Goal: Information Seeking & Learning: Learn about a topic

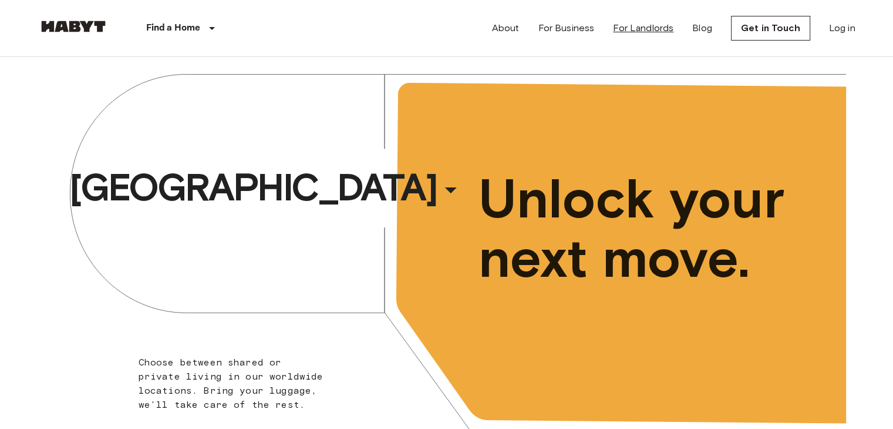
click at [655, 27] on link "For Landlords" at bounding box center [643, 28] width 60 height 14
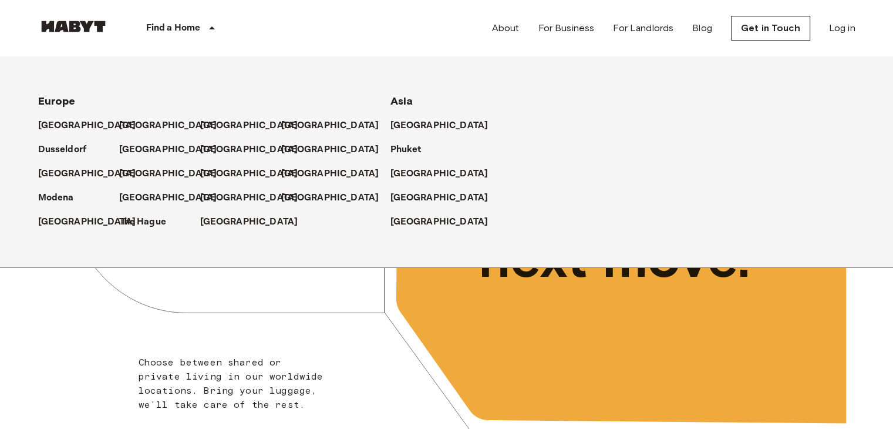
click at [163, 26] on p "Find a Home" at bounding box center [173, 28] width 55 height 14
click at [412, 195] on p "[GEOGRAPHIC_DATA]" at bounding box center [442, 198] width 98 height 14
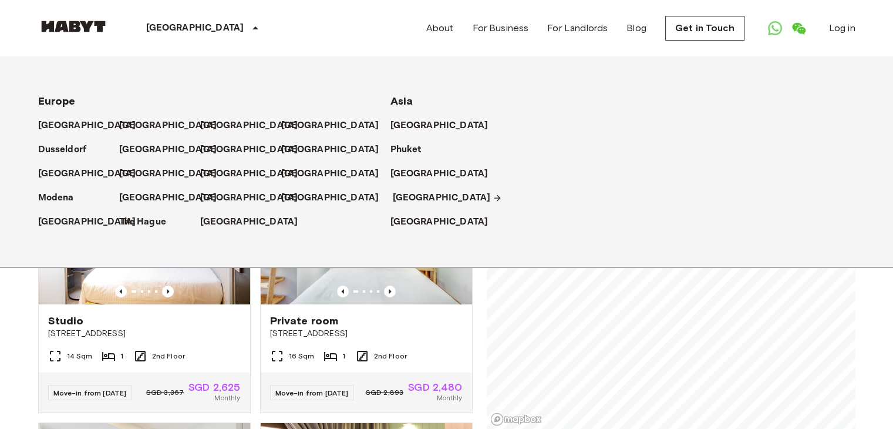
click at [495, 197] on icon at bounding box center [498, 198] width 6 height 6
click at [432, 195] on p "[GEOGRAPHIC_DATA]" at bounding box center [442, 198] width 98 height 14
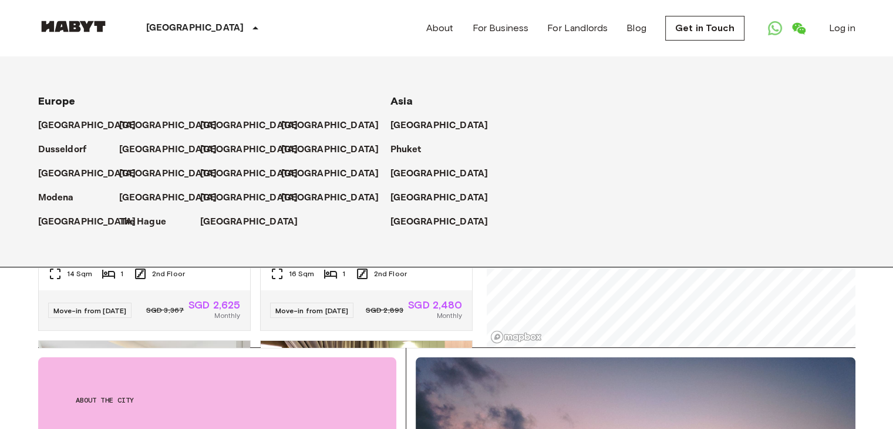
scroll to position [176, 0]
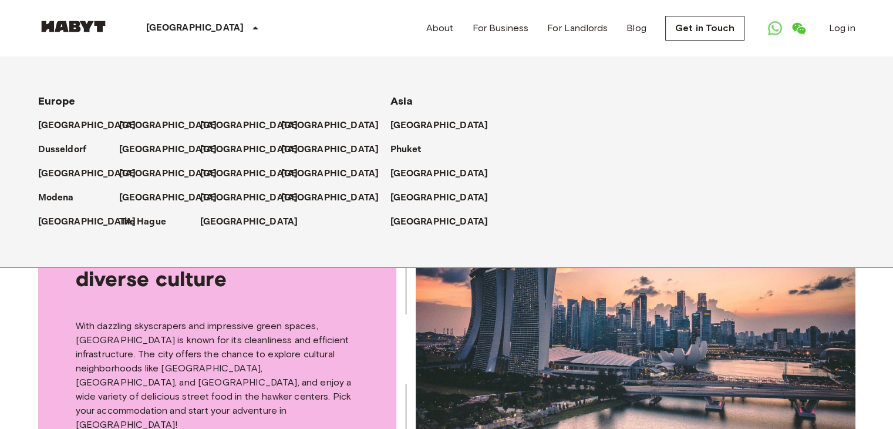
scroll to position [294, 0]
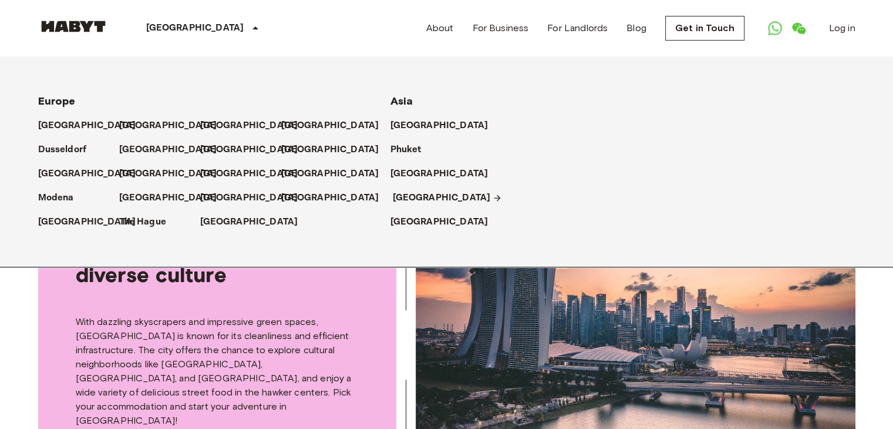
click at [406, 197] on p "[GEOGRAPHIC_DATA]" at bounding box center [442, 198] width 98 height 14
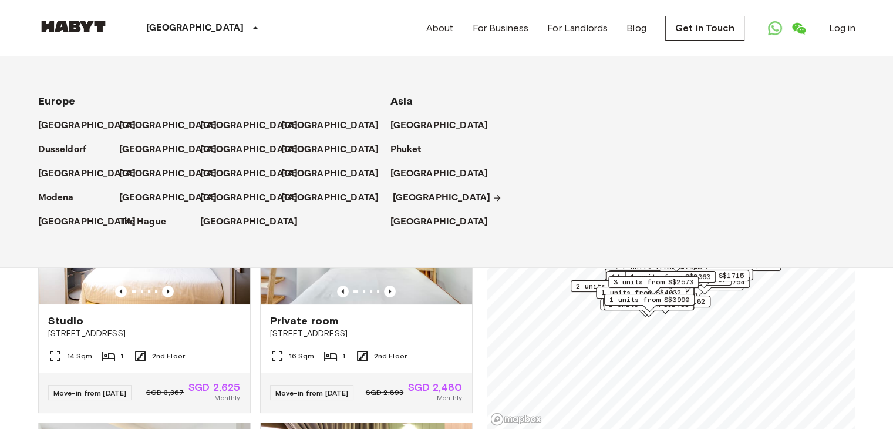
click at [406, 197] on p "[GEOGRAPHIC_DATA]" at bounding box center [442, 198] width 98 height 14
click at [477, 285] on div "Private rooms and apartments for rent in Singapore Move-in date ​ Move-in date …" at bounding box center [447, 243] width 818 height 372
click at [248, 26] on icon at bounding box center [255, 28] width 14 height 14
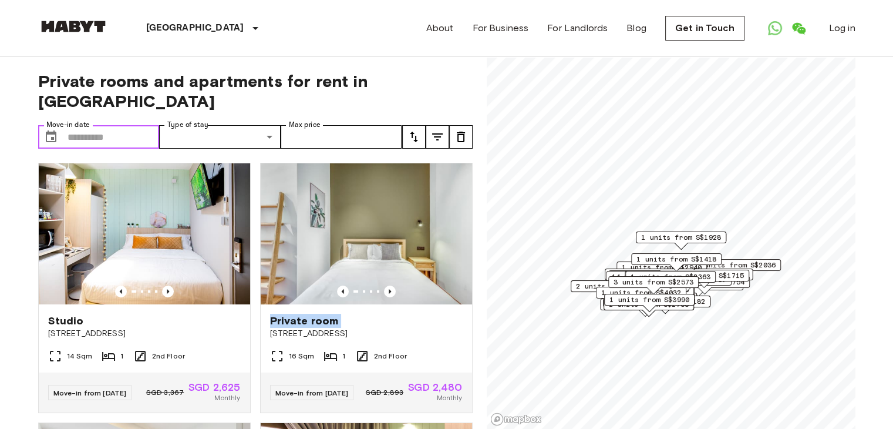
click at [123, 125] on input "Move-in date" at bounding box center [114, 136] width 92 height 23
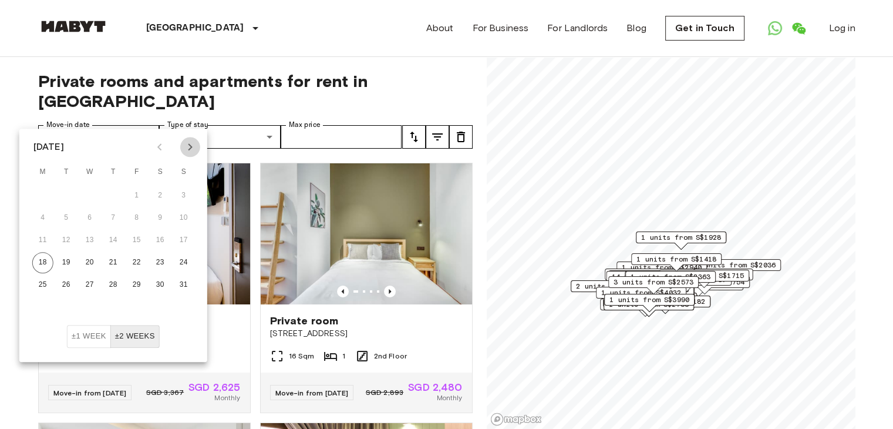
click at [190, 146] on icon "Next month" at bounding box center [190, 146] width 4 height 7
click at [63, 241] on button "16" at bounding box center [66, 240] width 21 height 21
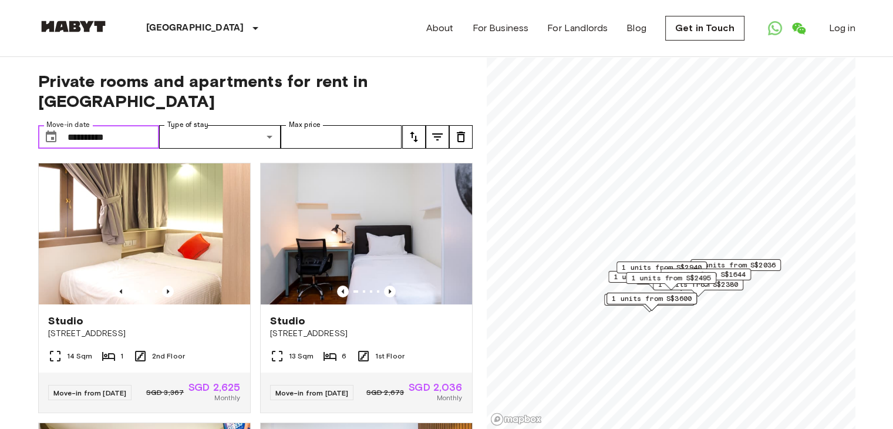
click at [132, 125] on input "**********" at bounding box center [114, 136] width 92 height 23
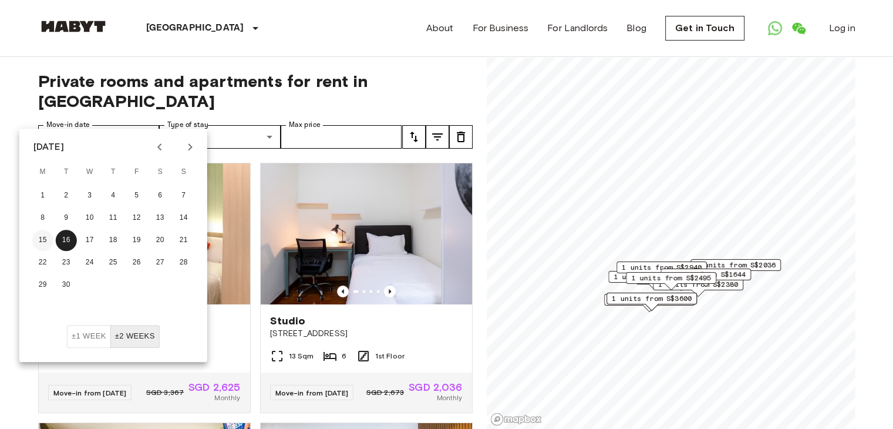
click at [42, 238] on button "15" at bounding box center [42, 240] width 21 height 21
type input "**********"
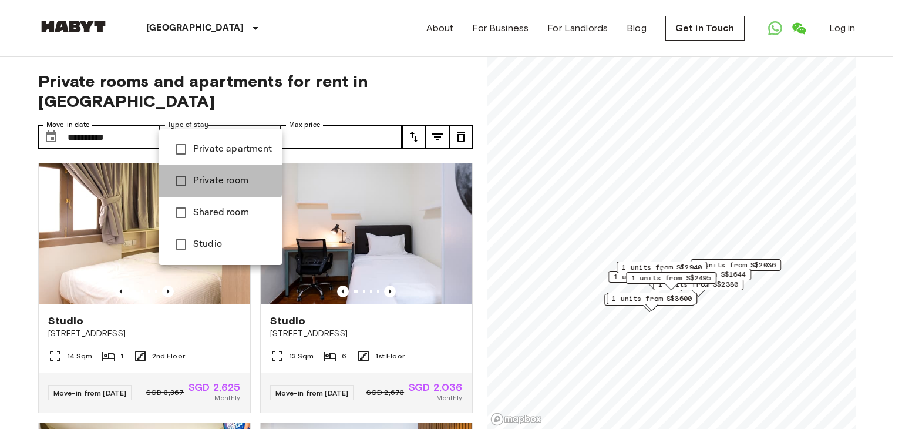
click at [204, 178] on span "Private room" at bounding box center [232, 181] width 79 height 14
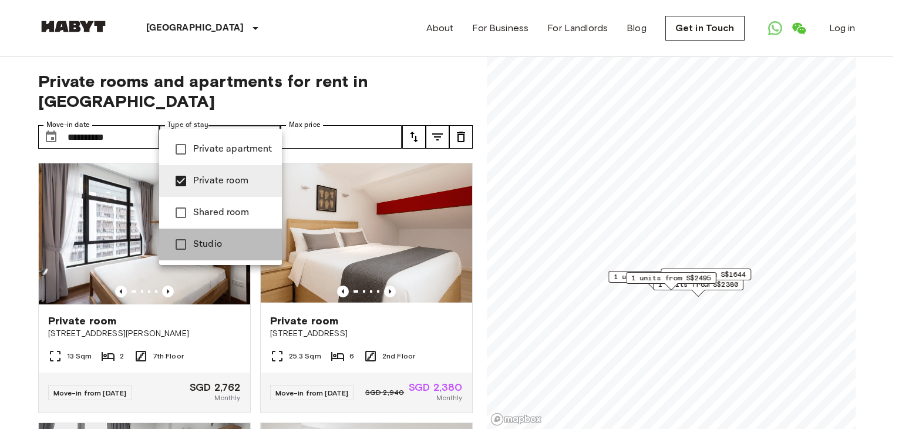
click at [214, 249] on span "Studio" at bounding box center [232, 244] width 79 height 14
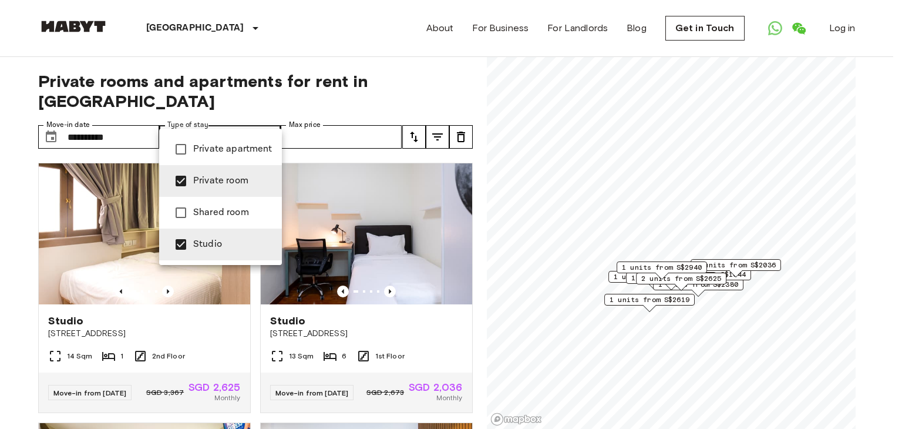
click at [246, 146] on span "Private apartment" at bounding box center [232, 149] width 79 height 14
type input "**********"
click at [308, 113] on div at bounding box center [451, 214] width 902 height 429
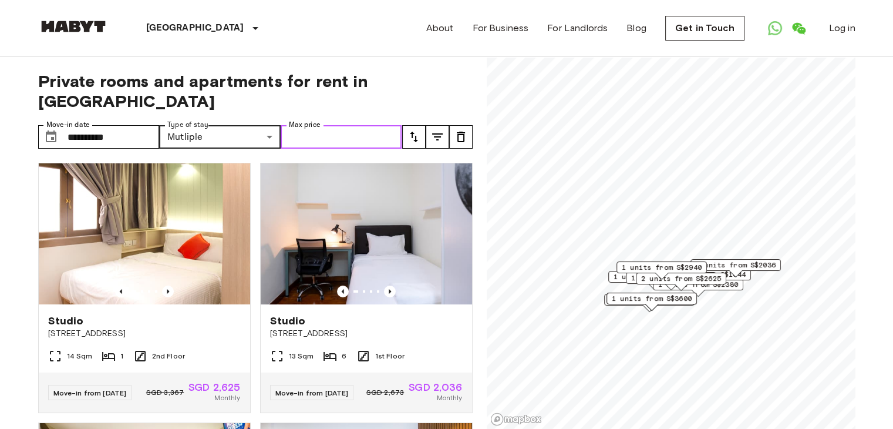
click at [308, 125] on input "Max price" at bounding box center [342, 136] width 122 height 23
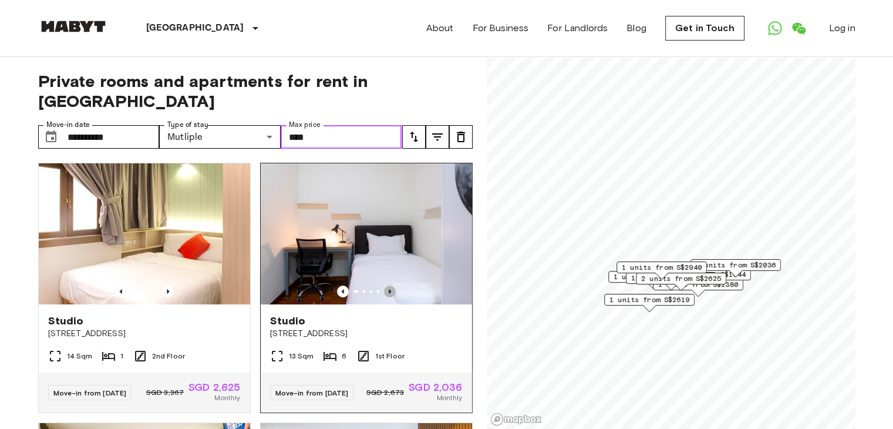
click at [389, 289] on icon "Previous image" at bounding box center [390, 291] width 2 height 5
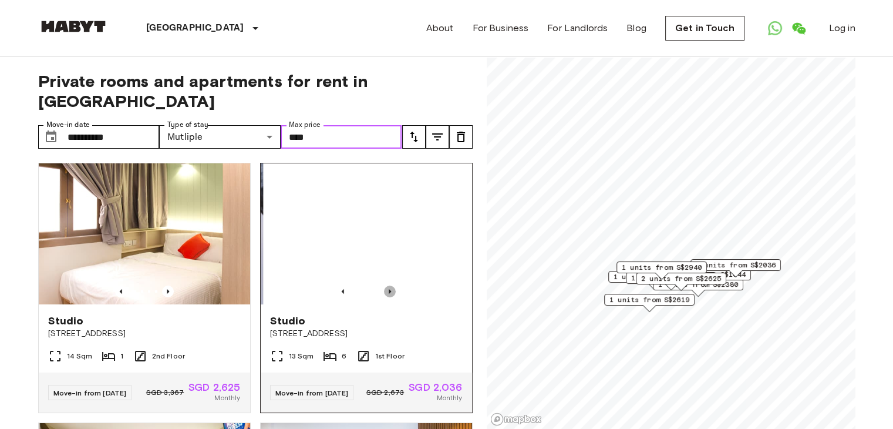
click at [389, 289] on icon "Previous image" at bounding box center [390, 291] width 2 height 5
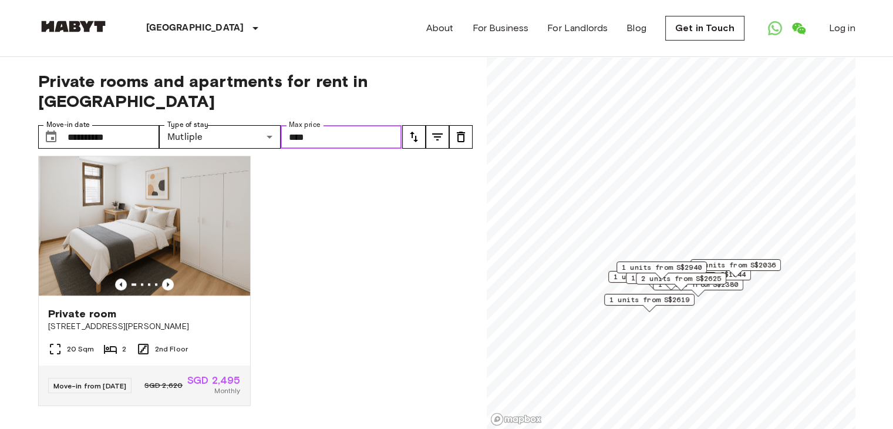
scroll to position [1104, 0]
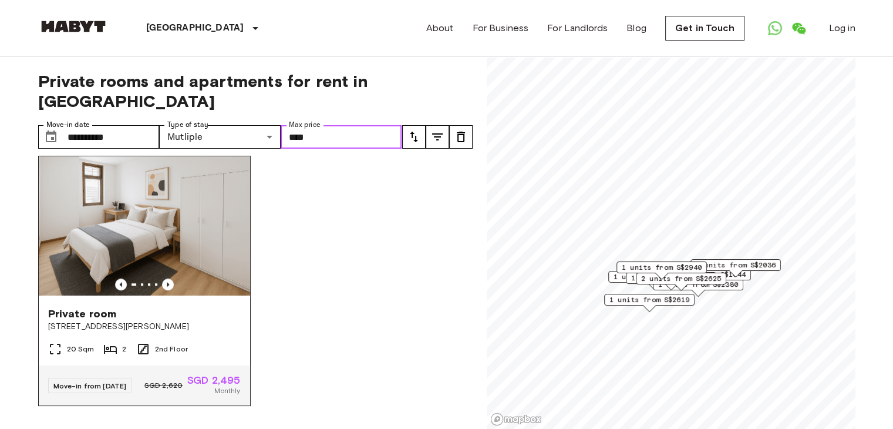
type input "****"
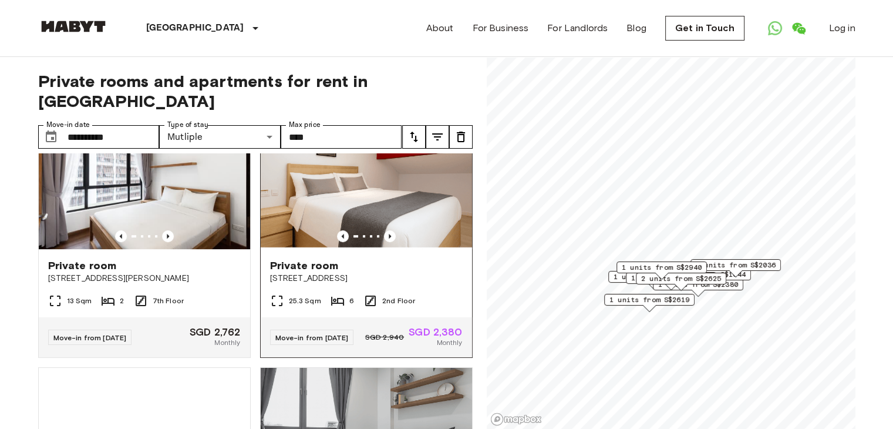
scroll to position [575, 0]
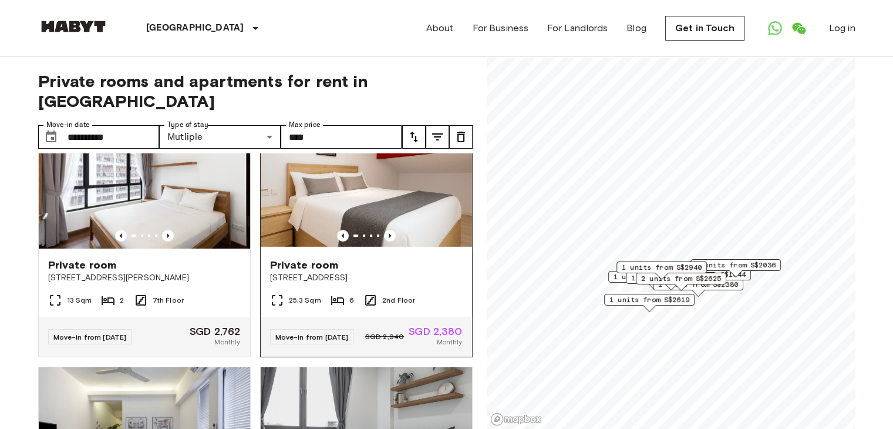
click at [388, 214] on img at bounding box center [366, 177] width 211 height 141
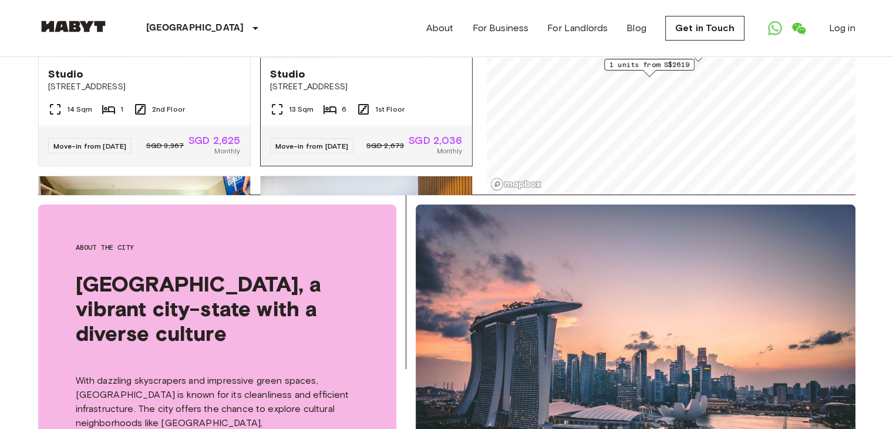
scroll to position [0, 0]
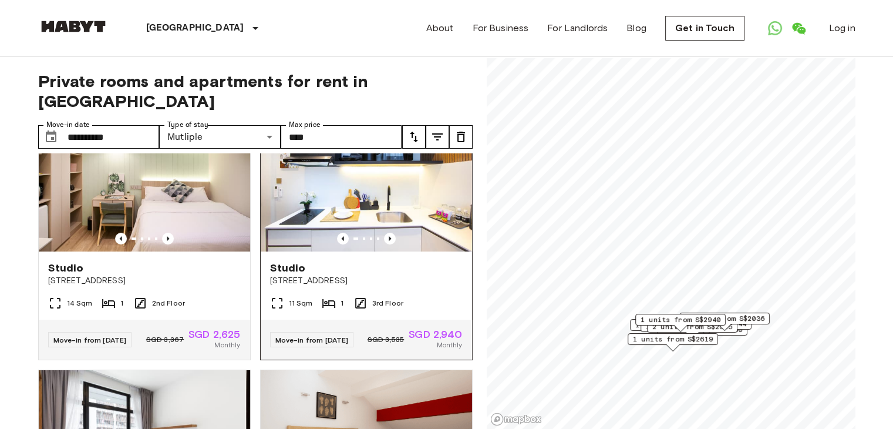
scroll to position [294, 0]
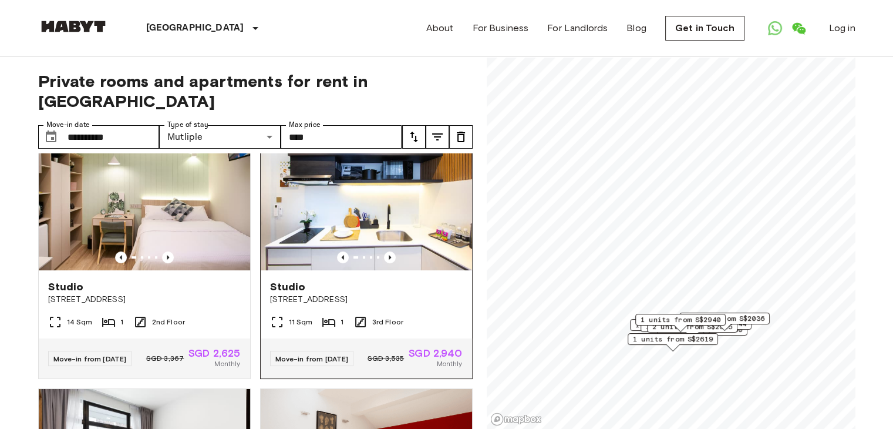
click at [400, 280] on div "Studio" at bounding box center [366, 287] width 193 height 14
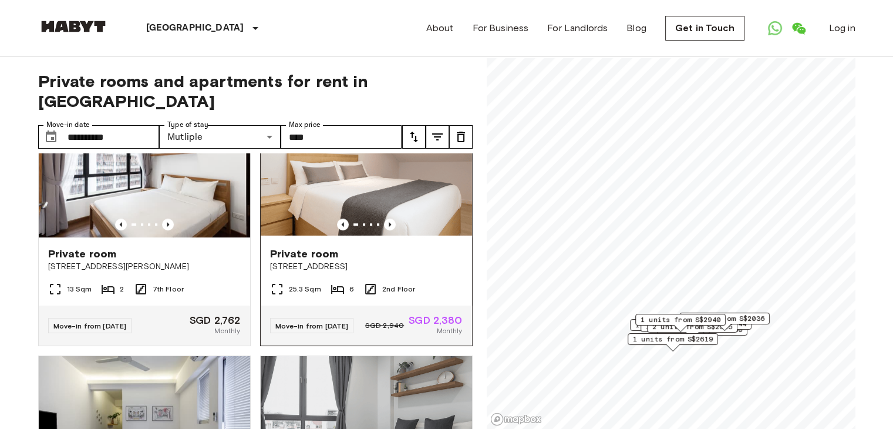
scroll to position [587, 0]
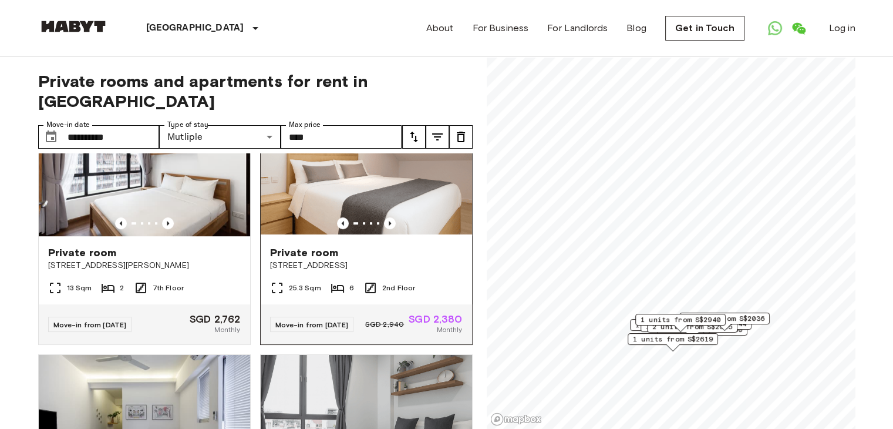
click at [310, 260] on span "Private room" at bounding box center [304, 253] width 69 height 14
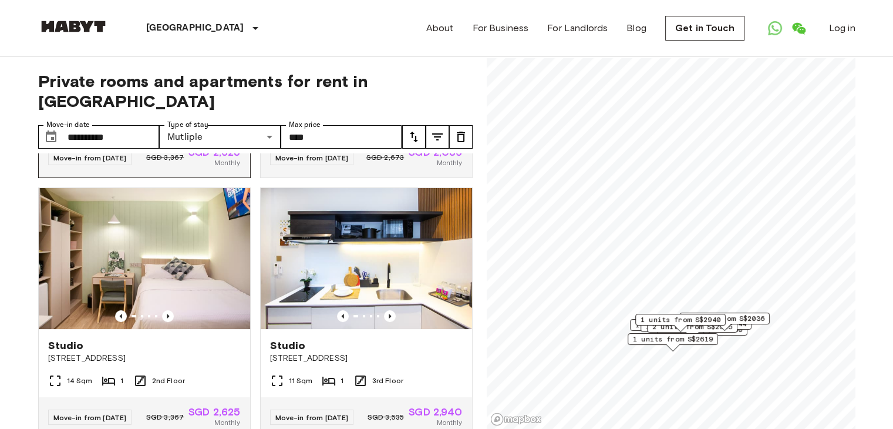
scroll to position [0, 0]
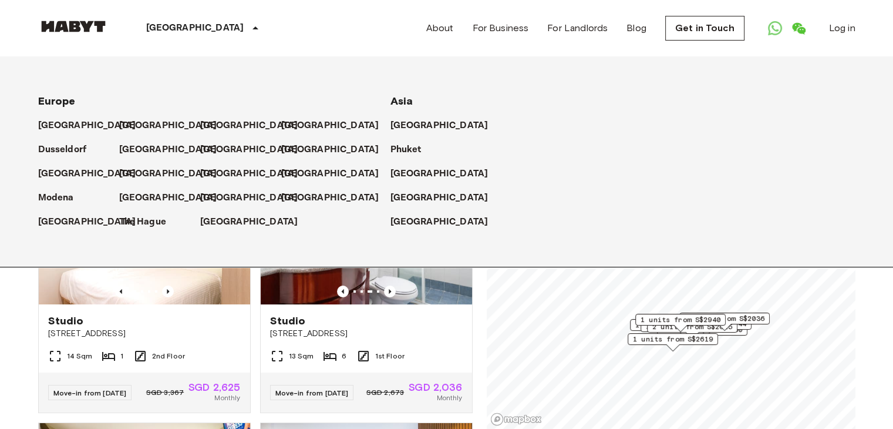
click at [248, 26] on icon at bounding box center [255, 28] width 14 height 14
click at [478, 343] on div "**********" at bounding box center [447, 243] width 818 height 372
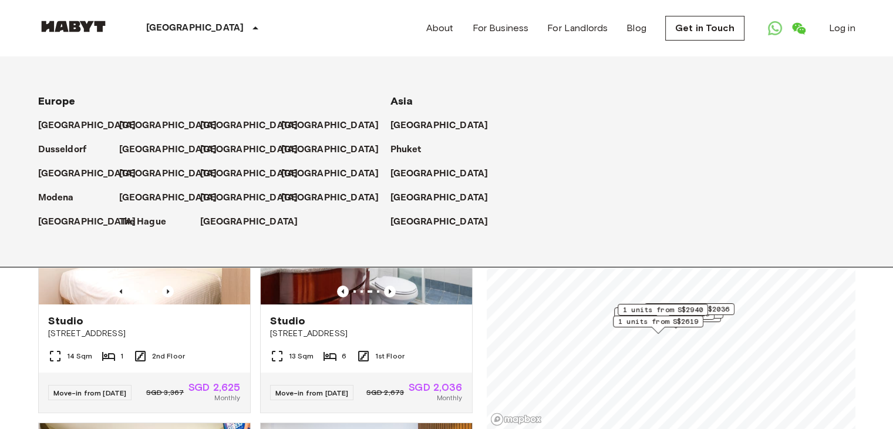
click at [244, 19] on div "[GEOGRAPHIC_DATA]" at bounding box center [205, 28] width 192 height 56
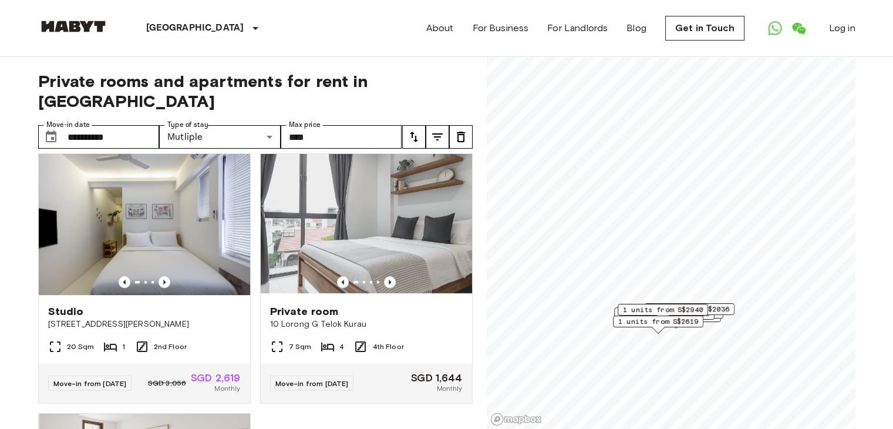
scroll to position [764, 0]
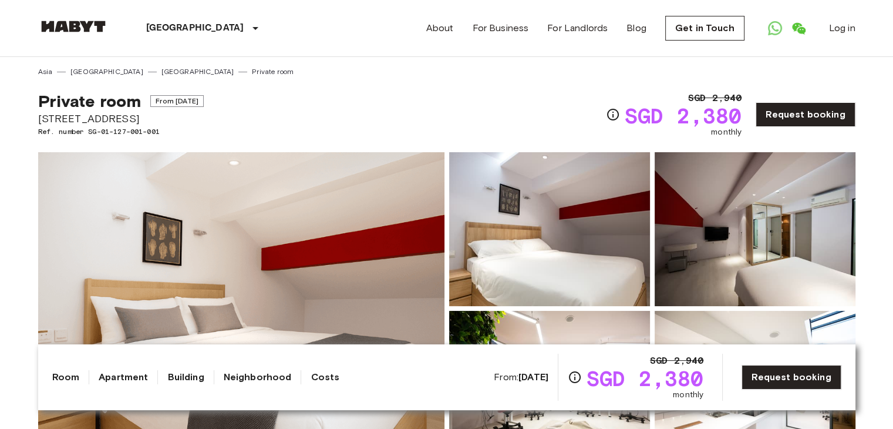
click at [585, 248] on img at bounding box center [549, 229] width 201 height 154
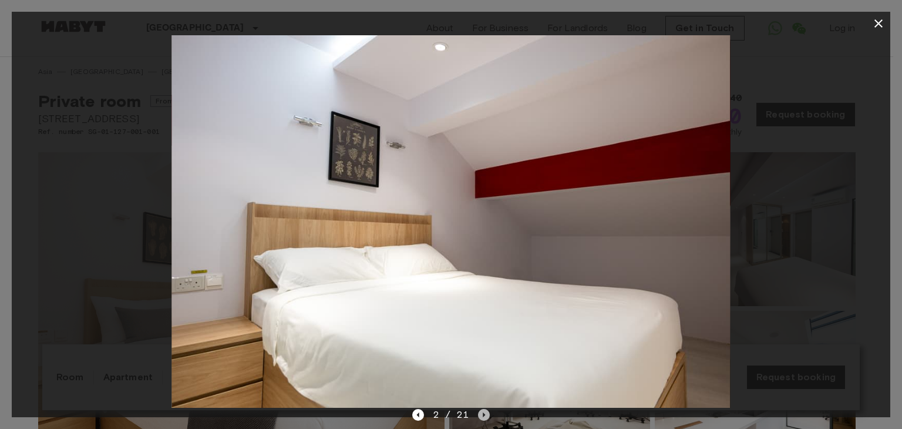
click at [479, 410] on icon "Next image" at bounding box center [484, 415] width 12 height 12
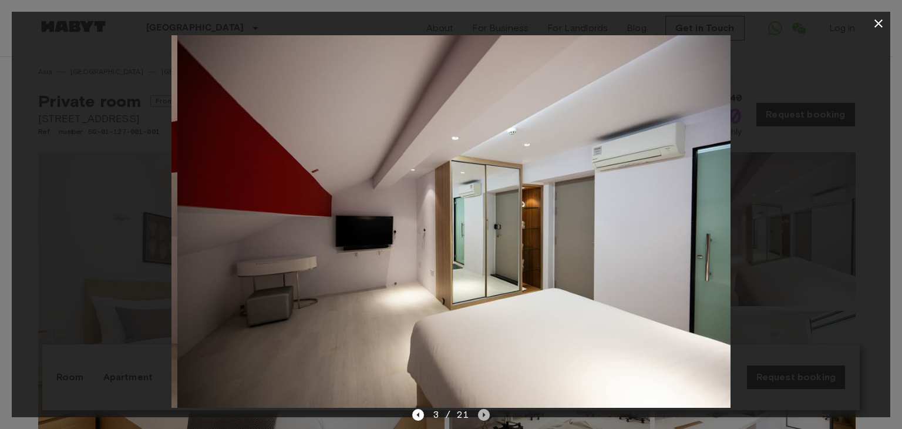
click at [479, 410] on icon "Next image" at bounding box center [484, 415] width 12 height 12
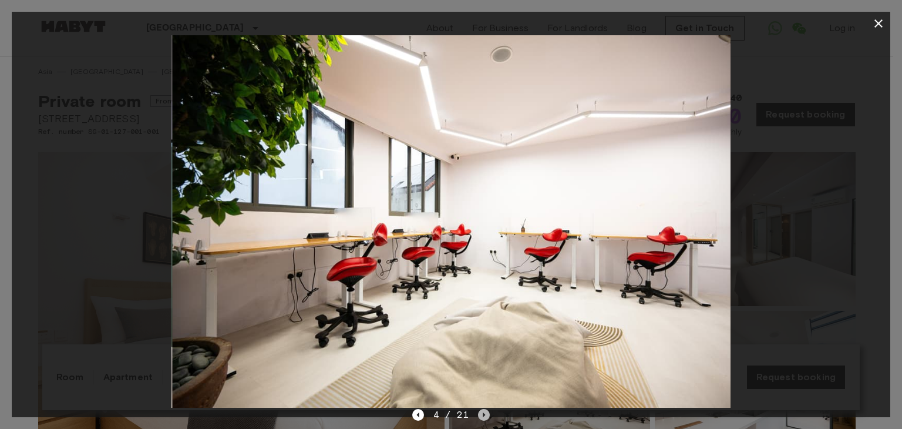
click at [479, 410] on icon "Next image" at bounding box center [484, 415] width 12 height 12
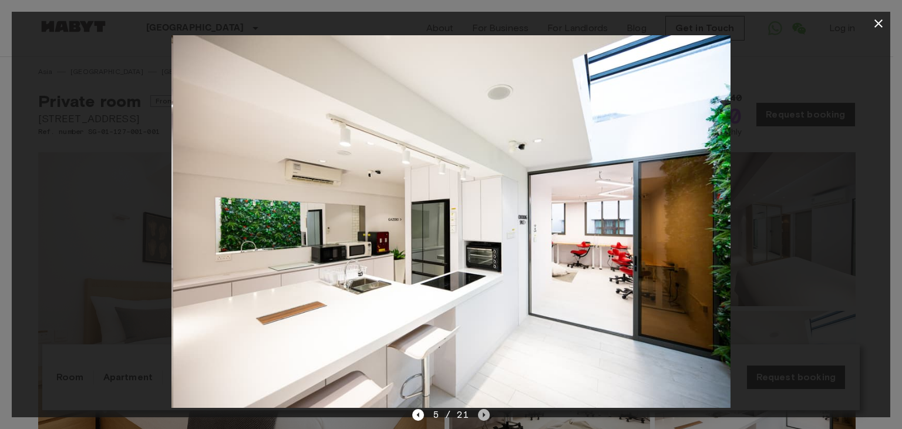
click at [479, 410] on icon "Next image" at bounding box center [484, 415] width 12 height 12
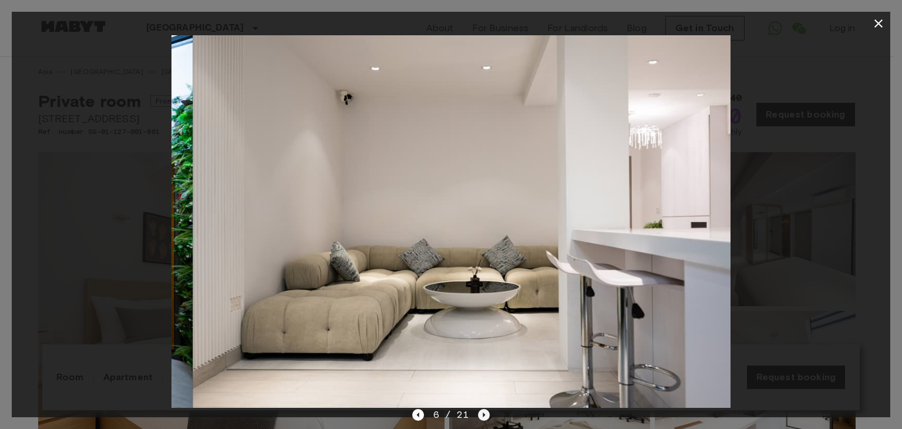
click at [479, 410] on icon "Next image" at bounding box center [484, 415] width 12 height 12
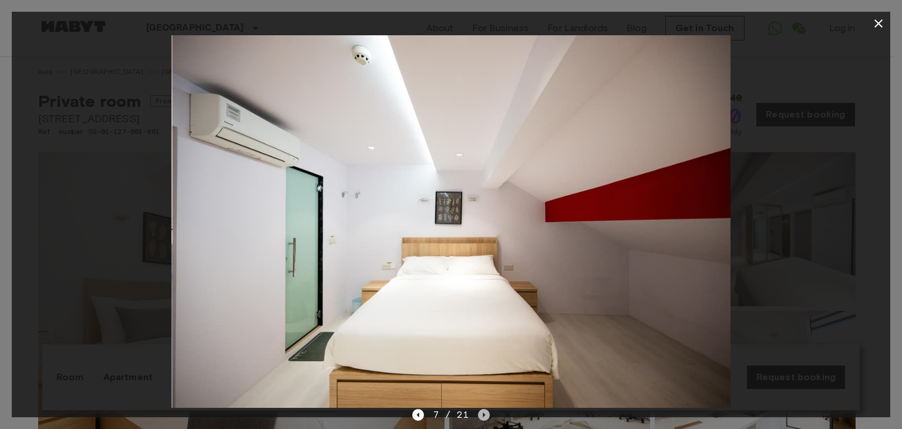
click at [479, 410] on icon "Next image" at bounding box center [484, 415] width 12 height 12
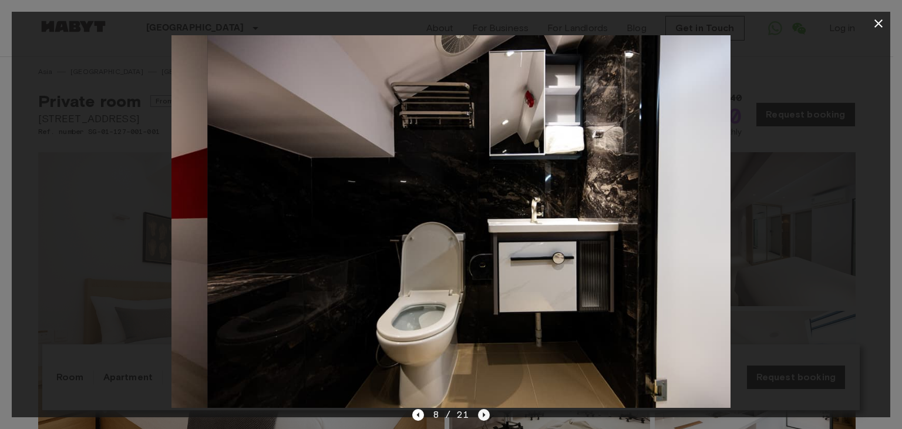
click at [479, 410] on icon "Next image" at bounding box center [484, 415] width 12 height 12
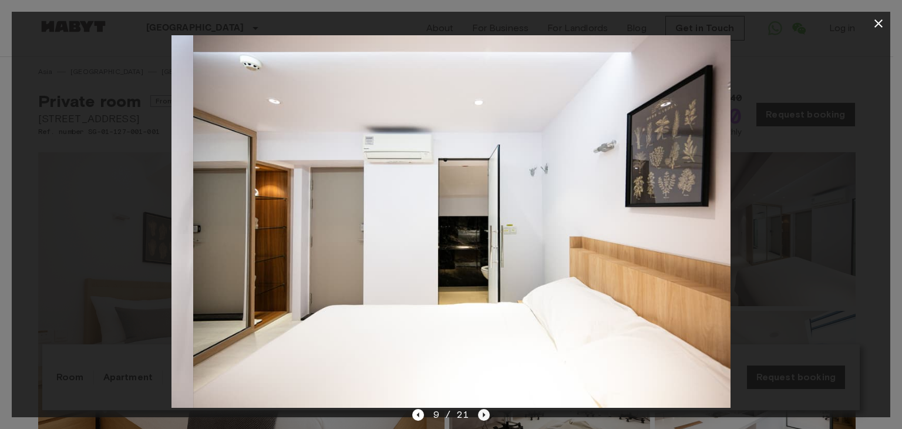
click at [479, 410] on icon "Next image" at bounding box center [484, 415] width 12 height 12
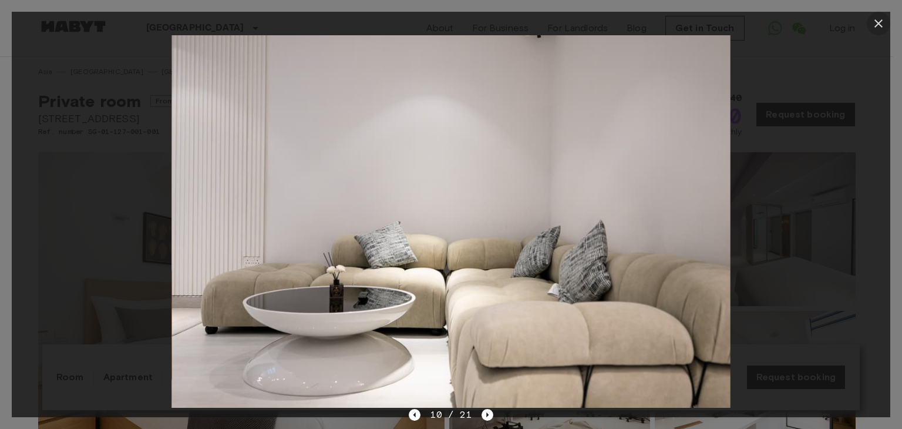
click at [876, 21] on icon "button" at bounding box center [879, 23] width 8 height 8
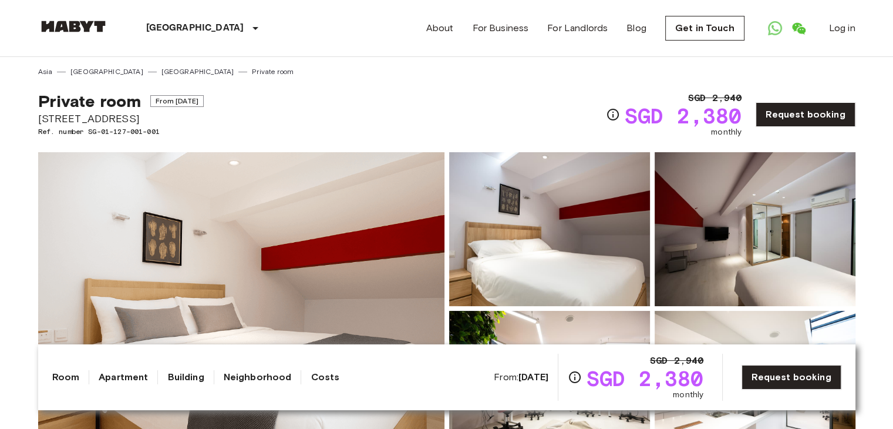
click at [371, 41] on div "Singapore Europe Amsterdam Berlin Brussels Cologne Dusseldorf Frankfurt Graz Ha…" at bounding box center [447, 28] width 818 height 56
